Goal: Task Accomplishment & Management: Manage account settings

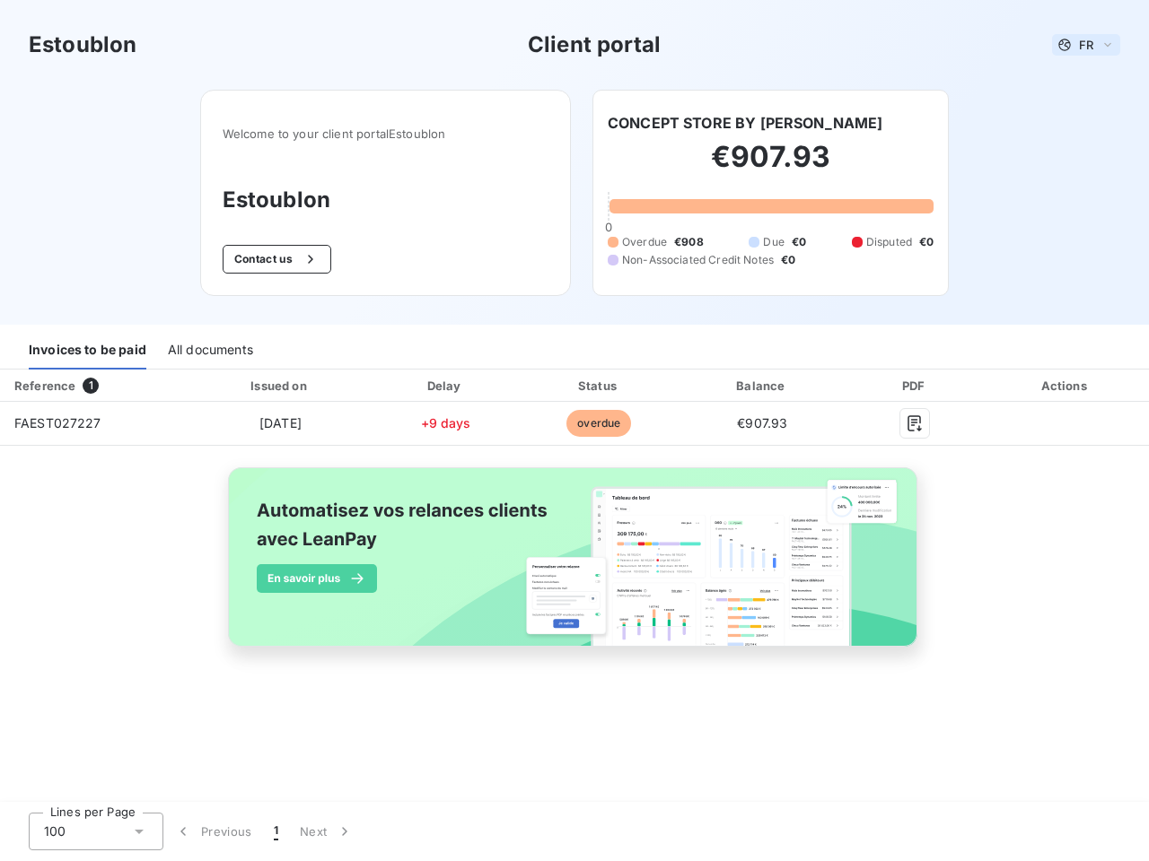
click at [1086, 45] on span "FR" at bounding box center [1086, 45] width 14 height 14
click at [275, 259] on button "Contact us" at bounding box center [277, 259] width 109 height 29
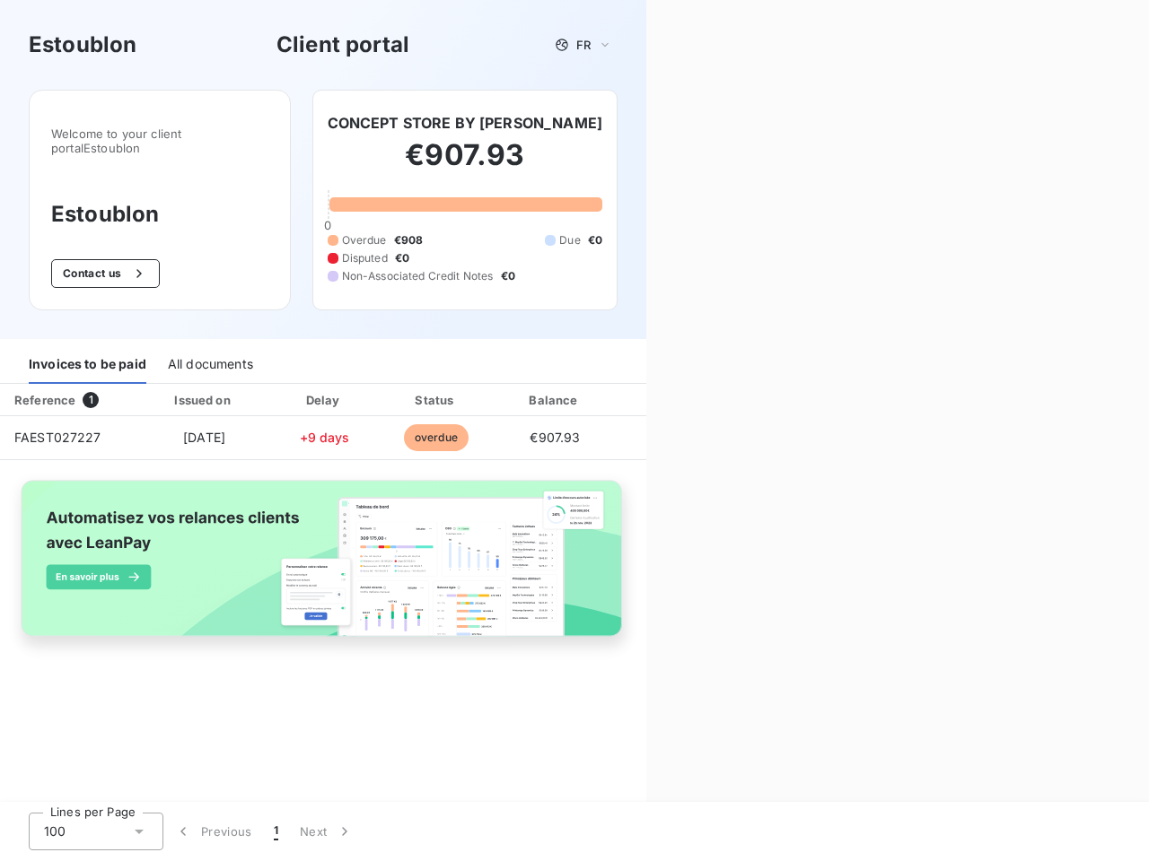
click at [726, 123] on div "Contact us Fill out the form below, and a member of our team will get back to y…" at bounding box center [897, 430] width 502 height 861
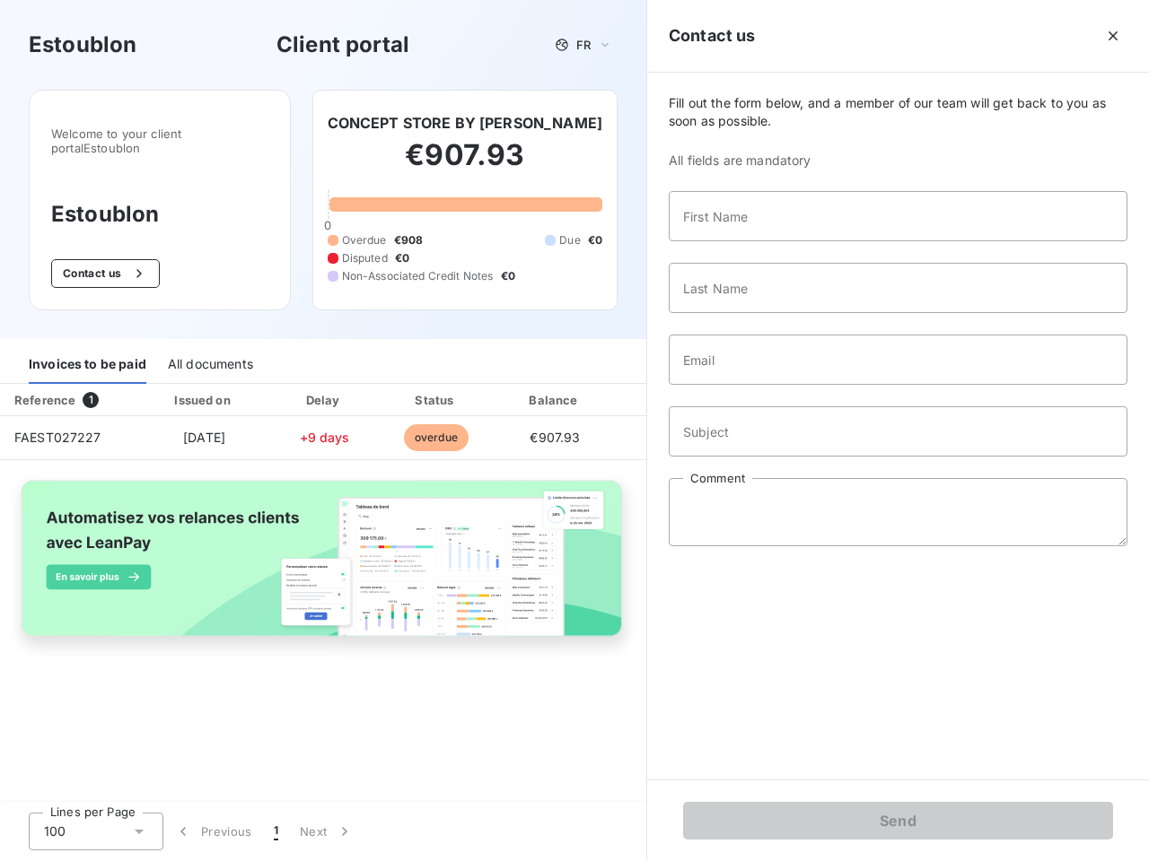
click at [87, 351] on div "Invoices to be paid" at bounding box center [88, 365] width 118 height 38
click at [209, 351] on div "All documents" at bounding box center [210, 365] width 85 height 38
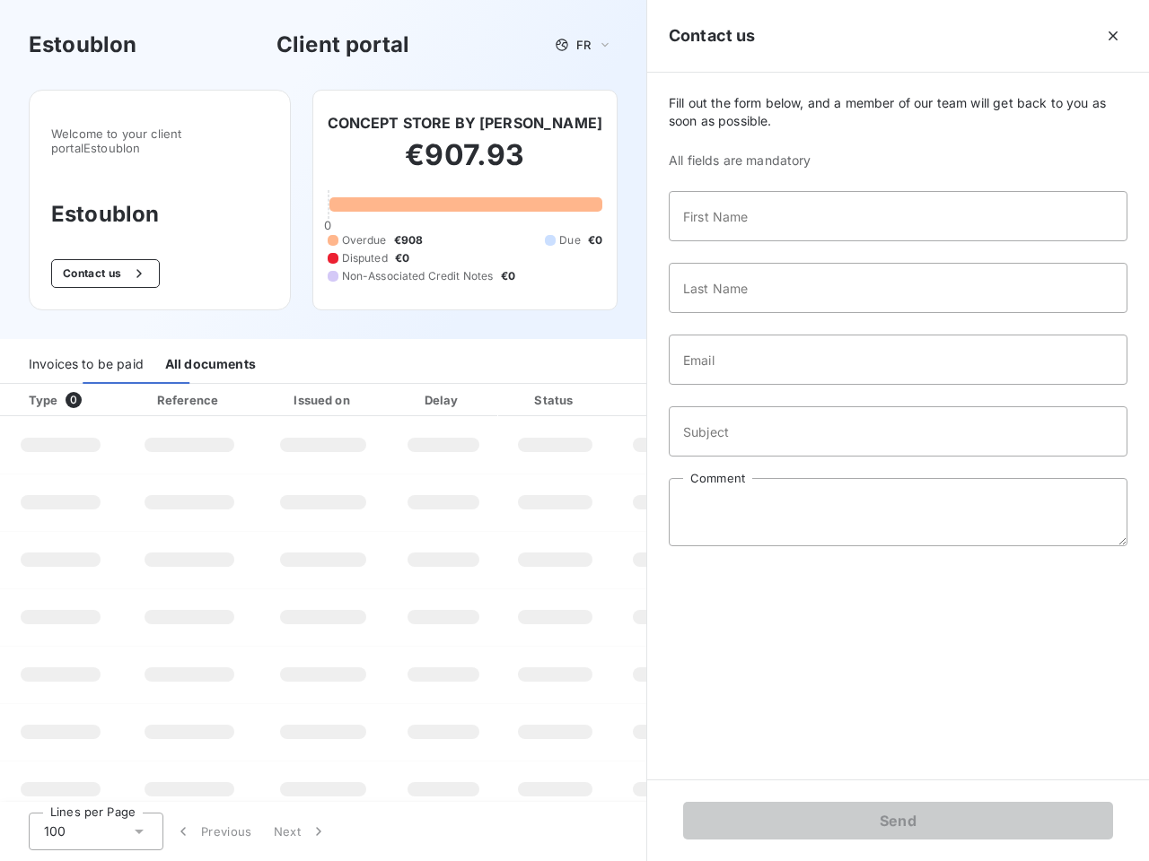
click at [94, 391] on div "Type 0" at bounding box center [68, 400] width 100 height 18
click at [279, 391] on div "Issued on" at bounding box center [323, 400] width 124 height 18
click at [445, 391] on div "Delay" at bounding box center [443, 400] width 102 height 18
click at [598, 391] on div at bounding box center [599, 400] width 18 height 18
click at [762, 386] on div "Fill out the form below, and a member of our team will get back to you as soon …" at bounding box center [898, 426] width 502 height 707
